Goal: Navigation & Orientation: Go to known website

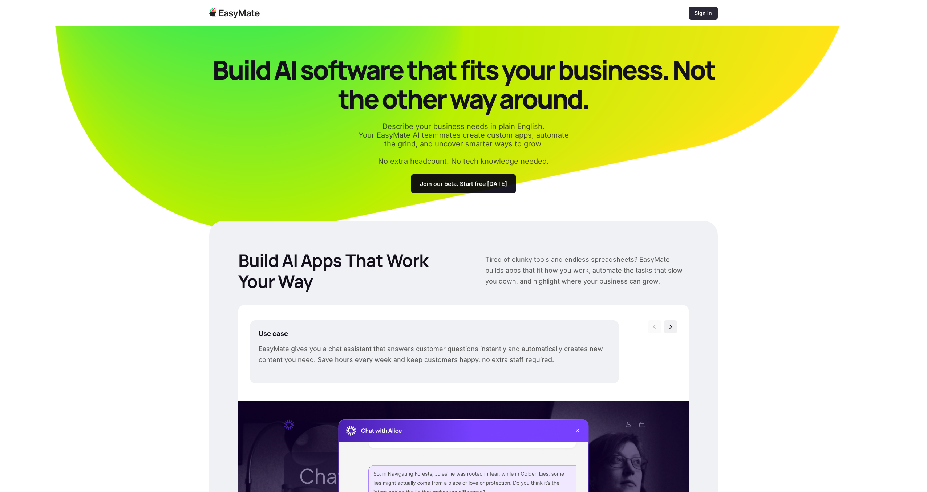
click at [705, 15] on p "Sign in" at bounding box center [703, 12] width 17 height 7
